Goal: Information Seeking & Learning: Stay updated

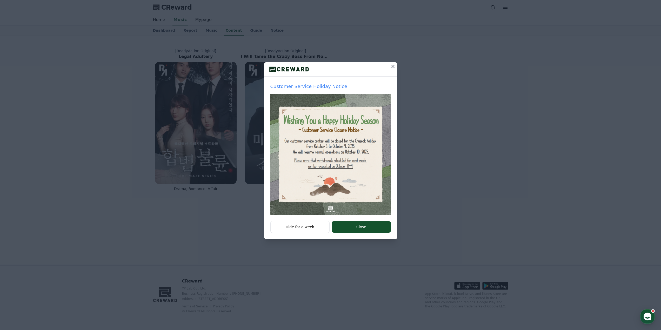
click at [390, 67] on icon at bounding box center [393, 66] width 6 height 6
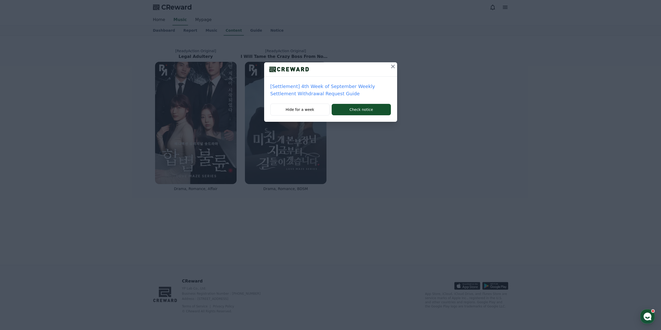
click at [389, 65] on button at bounding box center [393, 66] width 8 height 8
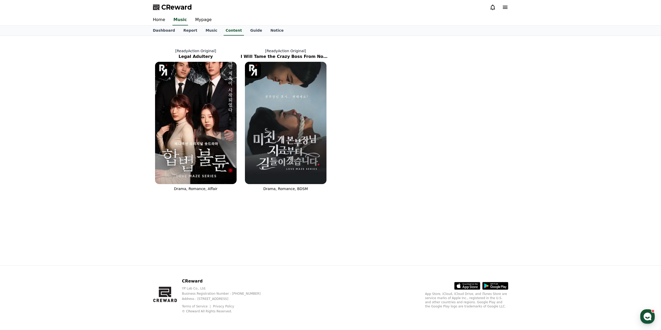
click at [491, 9] on icon at bounding box center [493, 7] width 5 height 5
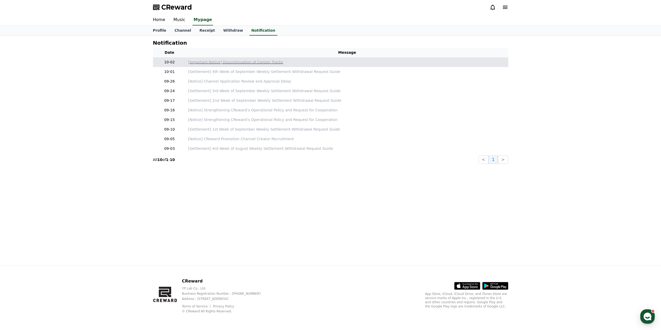
click at [269, 63] on p "[Important Notice] Discontinuation of Certain Tracks" at bounding box center [347, 62] width 318 height 5
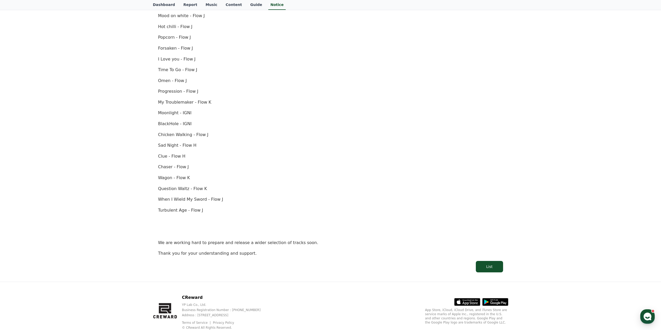
scroll to position [234, 0]
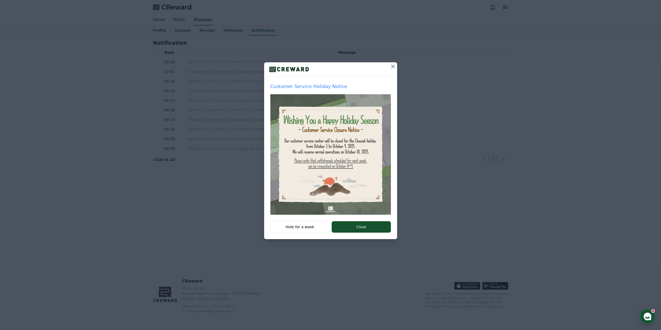
click at [393, 67] on icon at bounding box center [393, 66] width 6 height 6
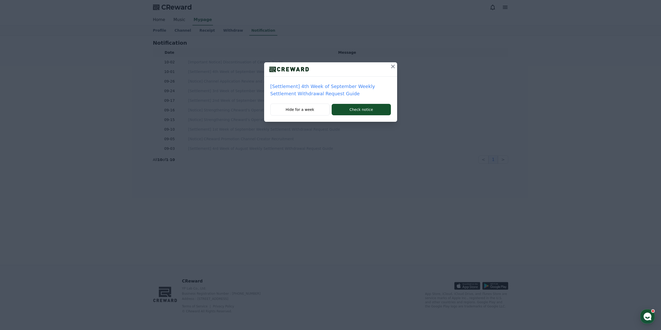
click at [388, 66] on div at bounding box center [330, 69] width 133 height 14
click at [392, 67] on icon at bounding box center [393, 66] width 6 height 6
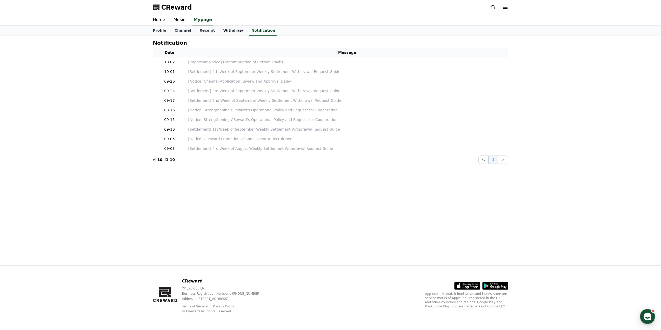
click at [221, 29] on link "Withdraw" at bounding box center [233, 31] width 28 height 10
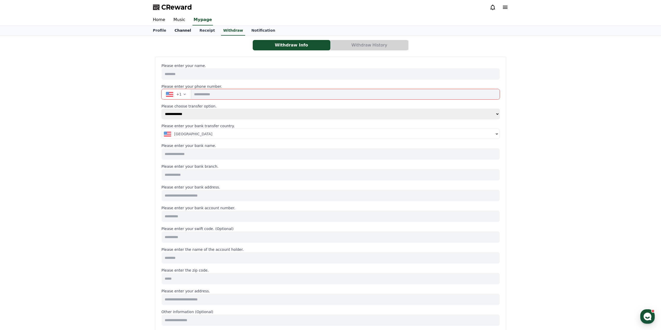
click at [181, 31] on link "Channel" at bounding box center [182, 31] width 25 height 10
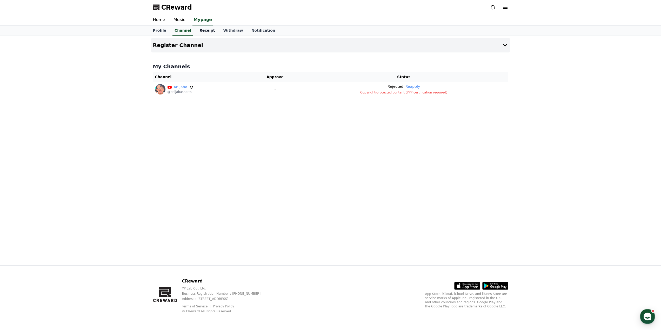
click at [198, 31] on link "Receipt" at bounding box center [207, 31] width 24 height 10
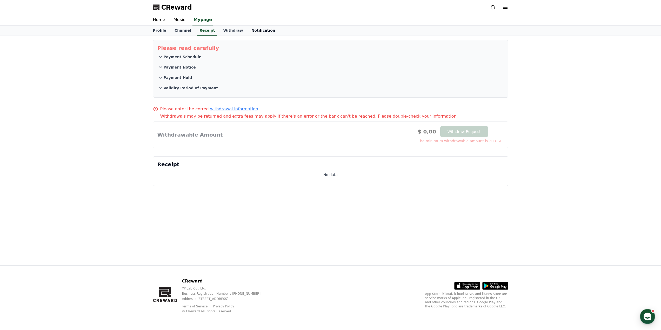
click at [247, 30] on link "Notification" at bounding box center [263, 31] width 32 height 10
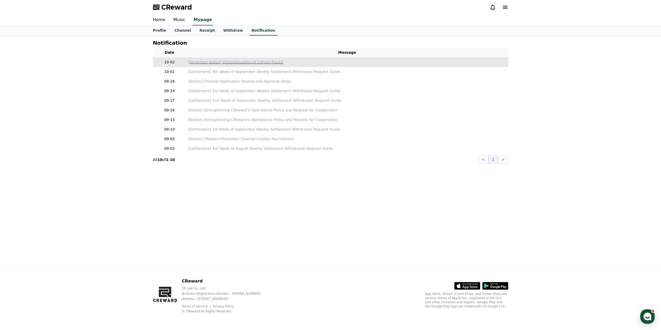
click at [223, 63] on p "[Important Notice] Discontinuation of Certain Tracks" at bounding box center [347, 62] width 318 height 5
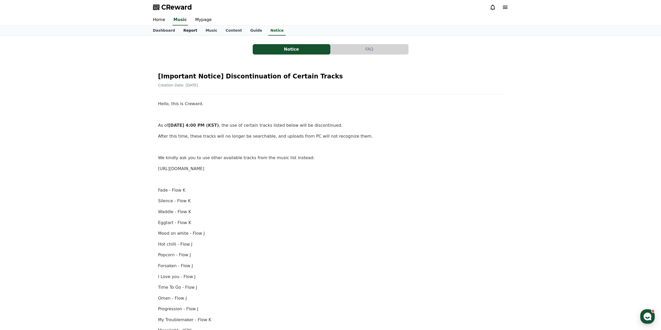
click at [180, 30] on link "Report" at bounding box center [190, 31] width 22 height 10
